Goal: Information Seeking & Learning: Learn about a topic

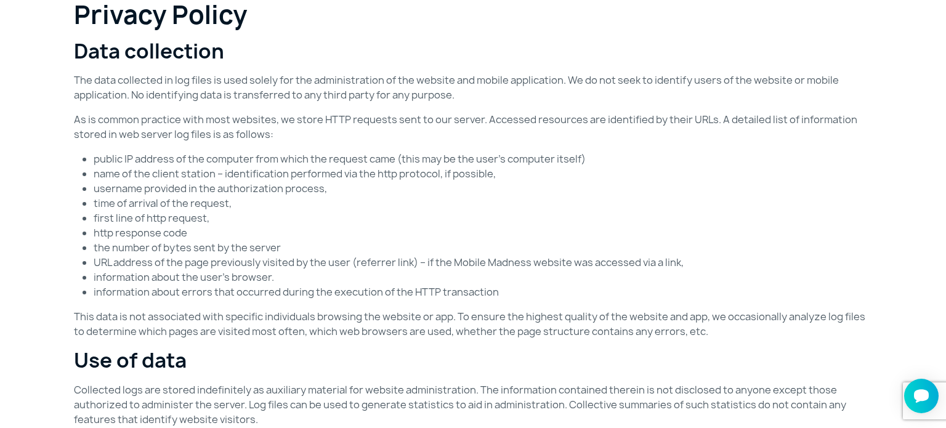
click at [691, 193] on li "username provided in the authorization process," at bounding box center [483, 188] width 779 height 15
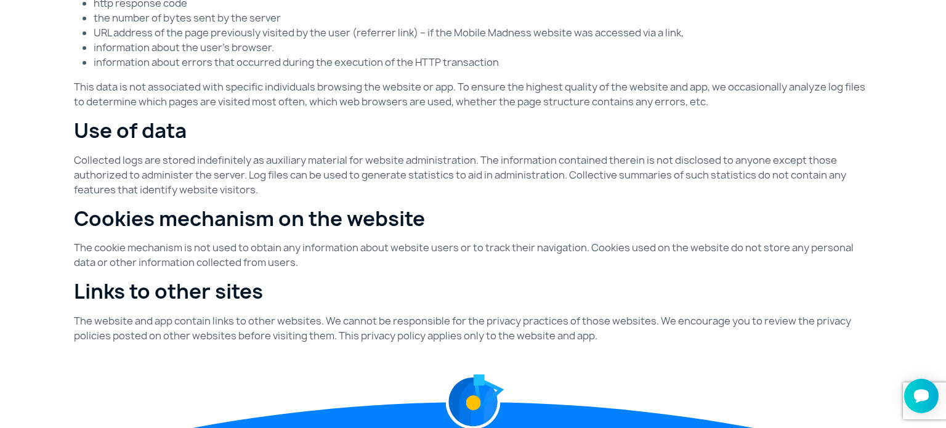
scroll to position [239, 0]
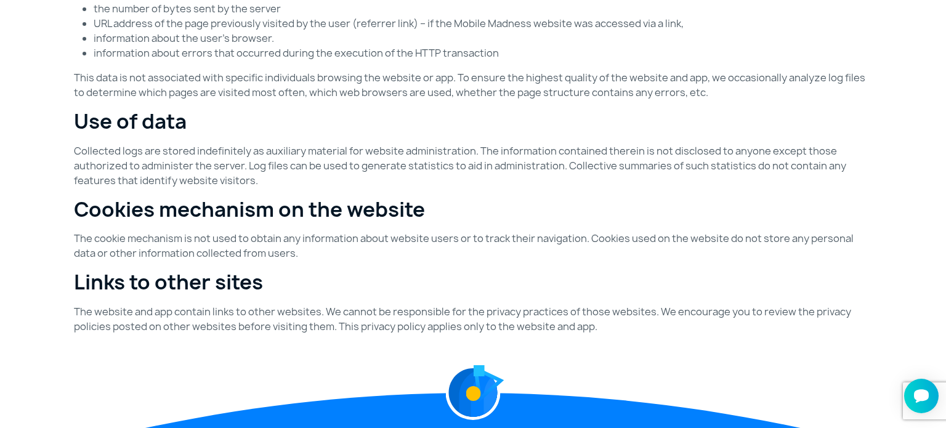
click at [824, 113] on h2 "Use of data" at bounding box center [473, 121] width 798 height 23
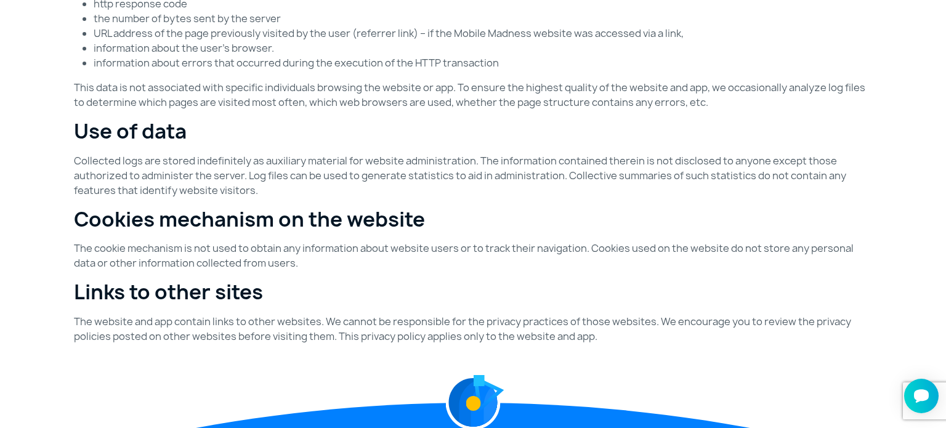
scroll to position [0, 0]
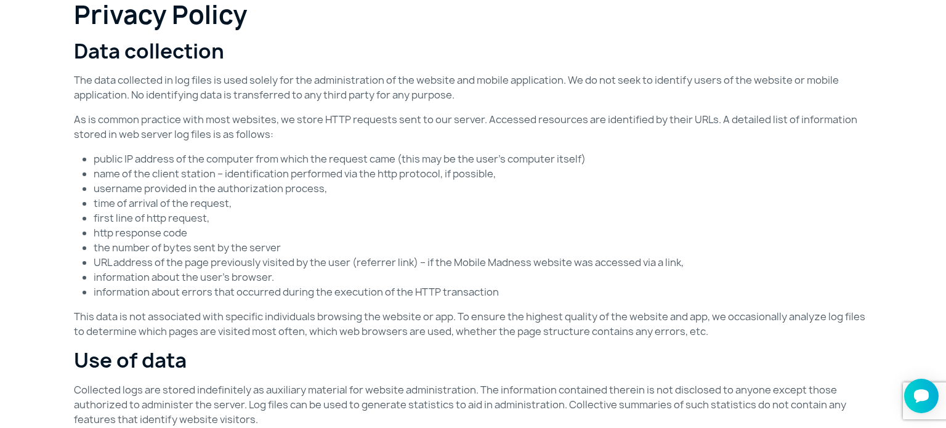
click at [495, 41] on h2 "Data collection" at bounding box center [473, 50] width 798 height 23
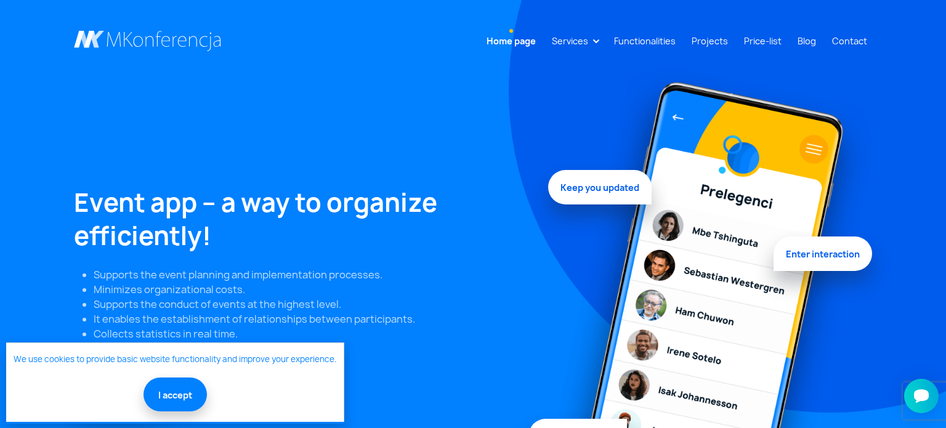
click at [493, 122] on div "Event app – a way to organize efficiently! Supports the event planning and impl…" at bounding box center [473, 310] width 813 height 483
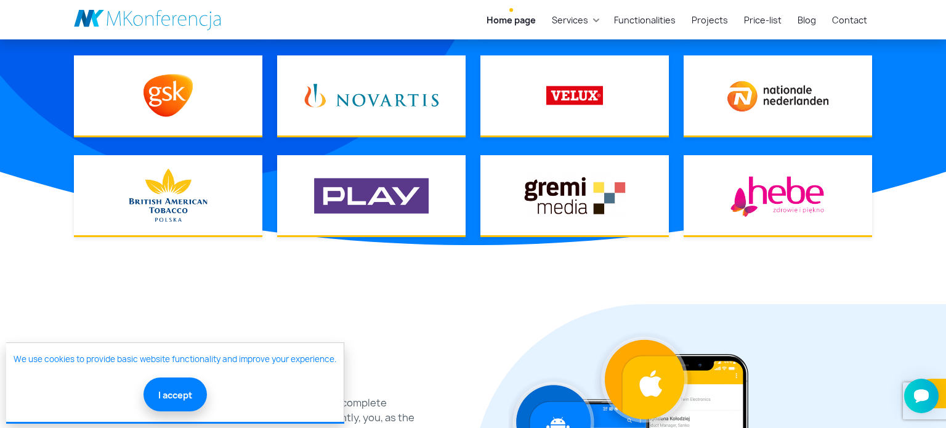
scroll to position [1087, 0]
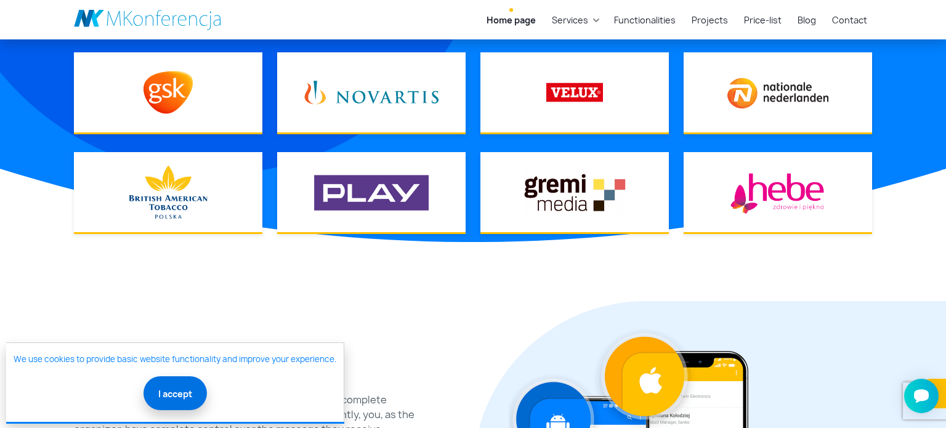
click at [174, 393] on font "I accept" at bounding box center [175, 394] width 34 height 12
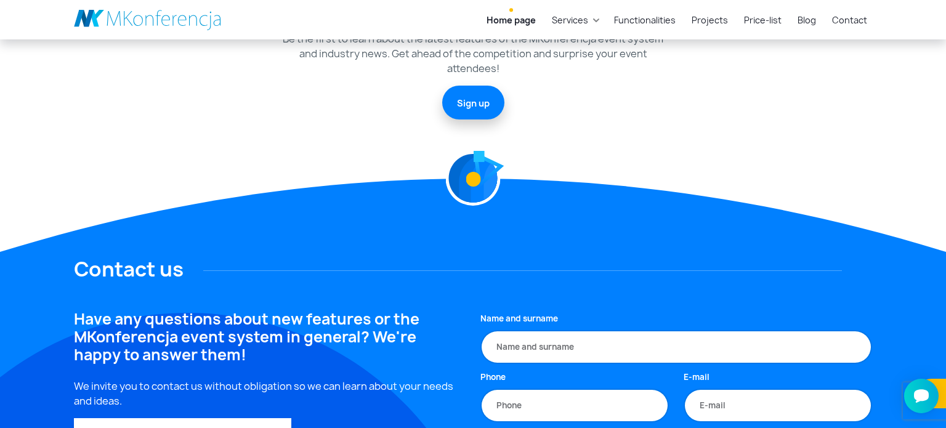
scroll to position [3446, 0]
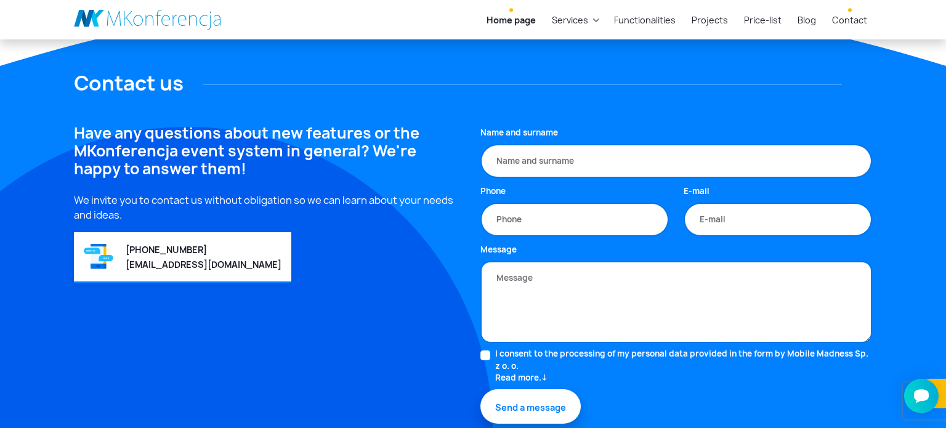
click at [859, 20] on font "Contact" at bounding box center [849, 20] width 35 height 12
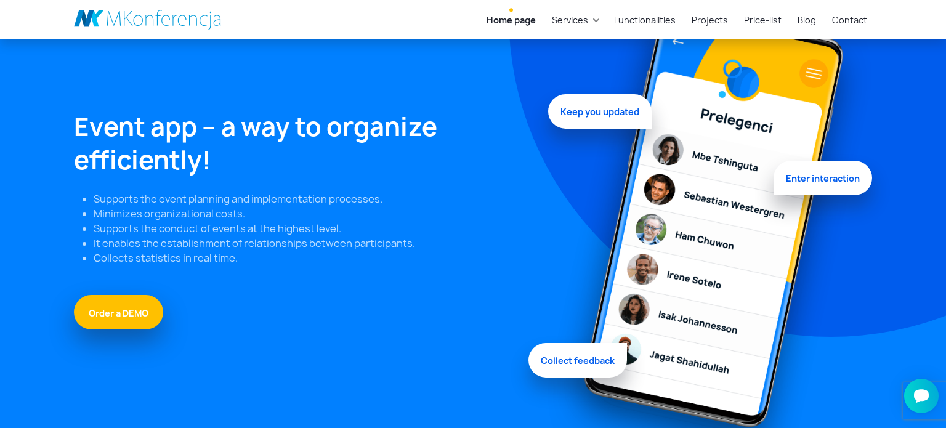
scroll to position [70, 0]
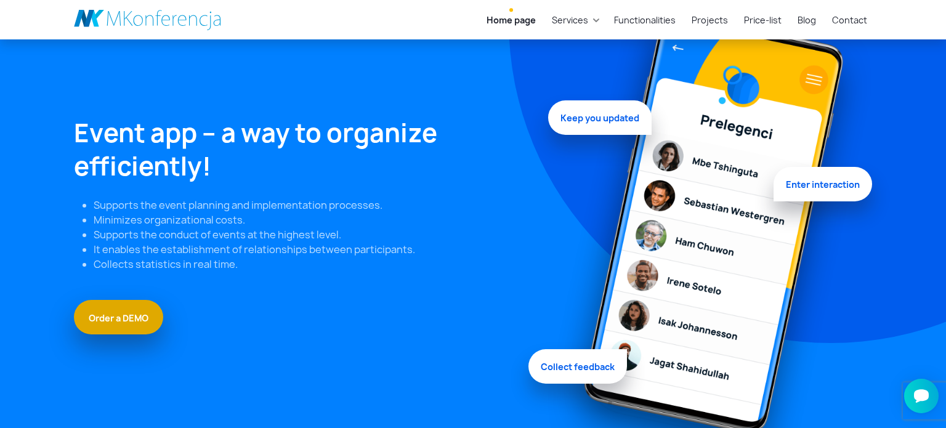
click at [114, 317] on font "Order a DEMO" at bounding box center [119, 318] width 60 height 12
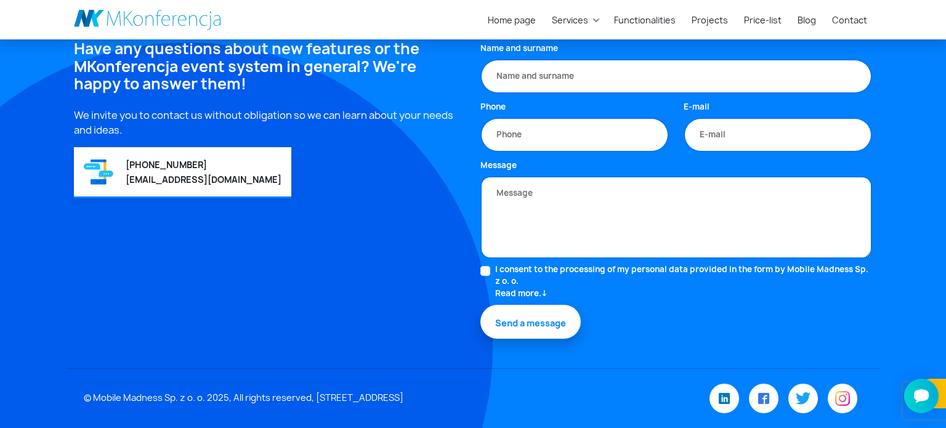
scroll to position [813, 0]
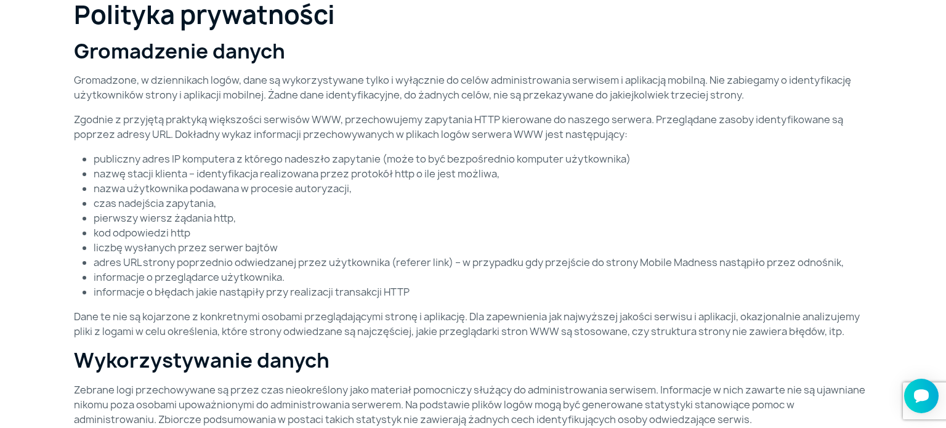
click at [798, 328] on p "Dane te nie są kojarzone z konkretnymi osobami przeglądającymi stronę i aplikac…" at bounding box center [473, 324] width 798 height 30
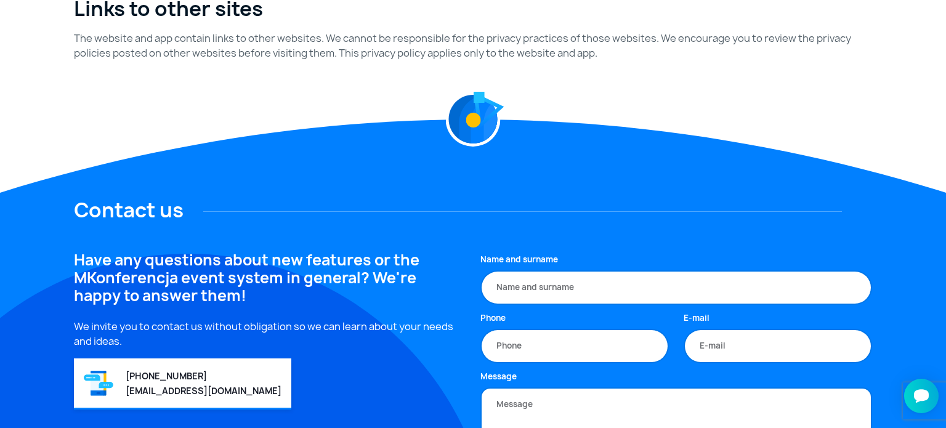
scroll to position [534, 0]
